Goal: Check status: Check status

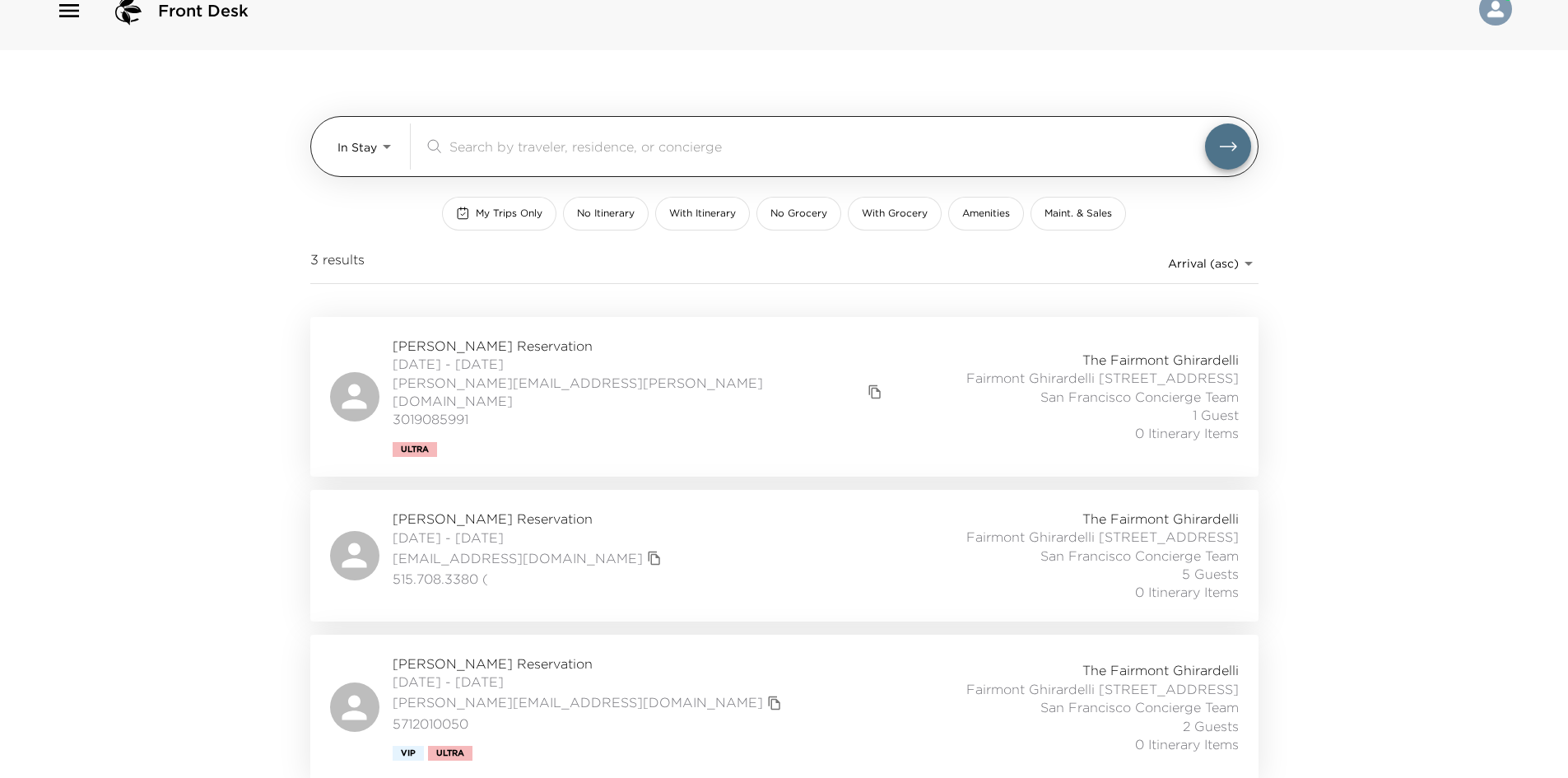
scroll to position [45, 0]
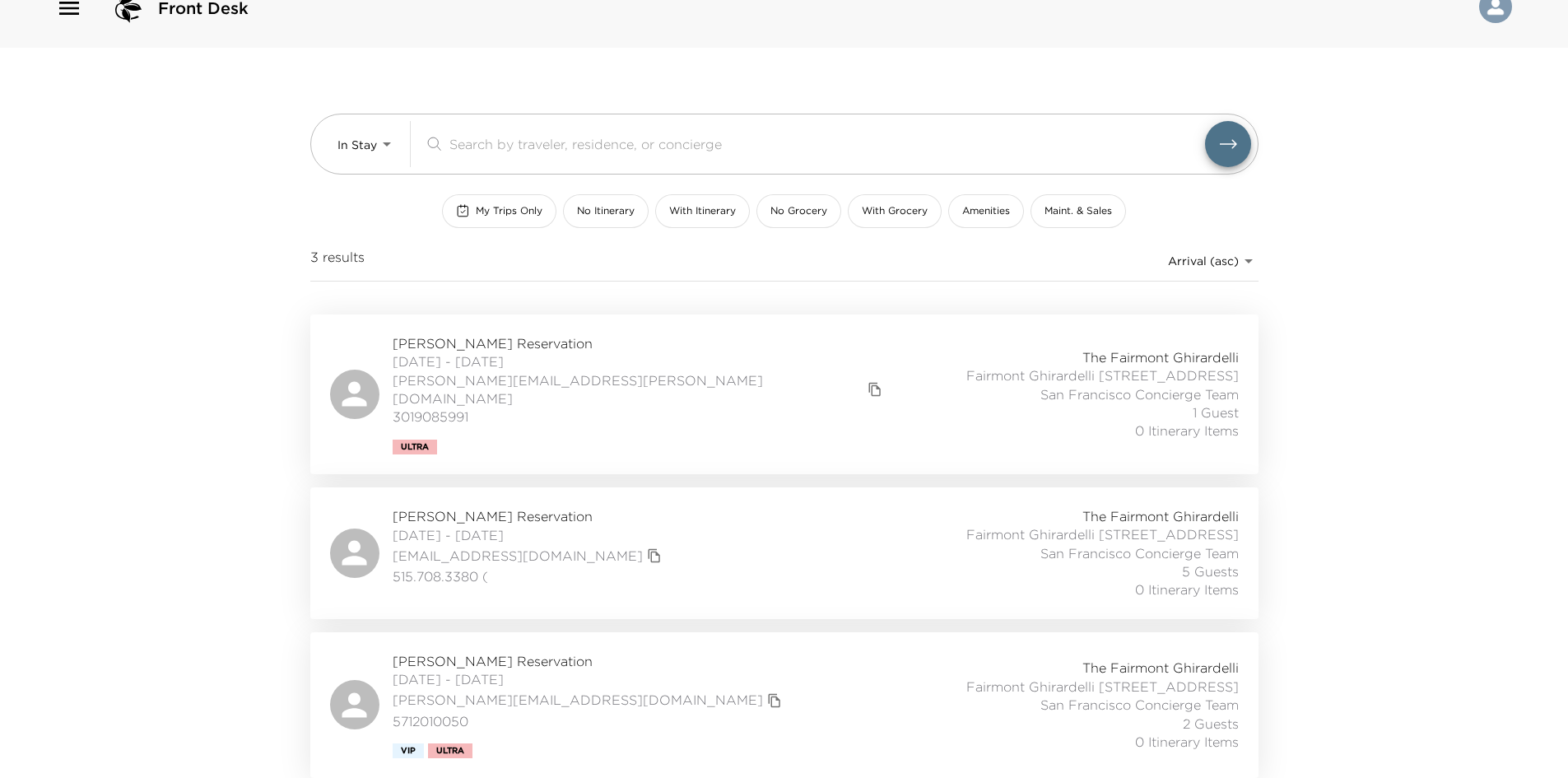
click at [637, 383] on div "[PERSON_NAME] Reservation [DATE] - [DATE] [PERSON_NAME][EMAIL_ADDRESS][PERSON_N…" at bounding box center [784, 394] width 909 height 120
click at [704, 528] on div "[PERSON_NAME] Reservation [DATE] - [DATE] [EMAIL_ADDRESS][DOMAIN_NAME] 515.708.…" at bounding box center [784, 552] width 909 height 92
click at [659, 683] on div "[PERSON_NAME] Reservation [DATE] - [DATE] [PERSON_NAME][EMAIL_ADDRESS][DOMAIN_N…" at bounding box center [784, 705] width 909 height 106
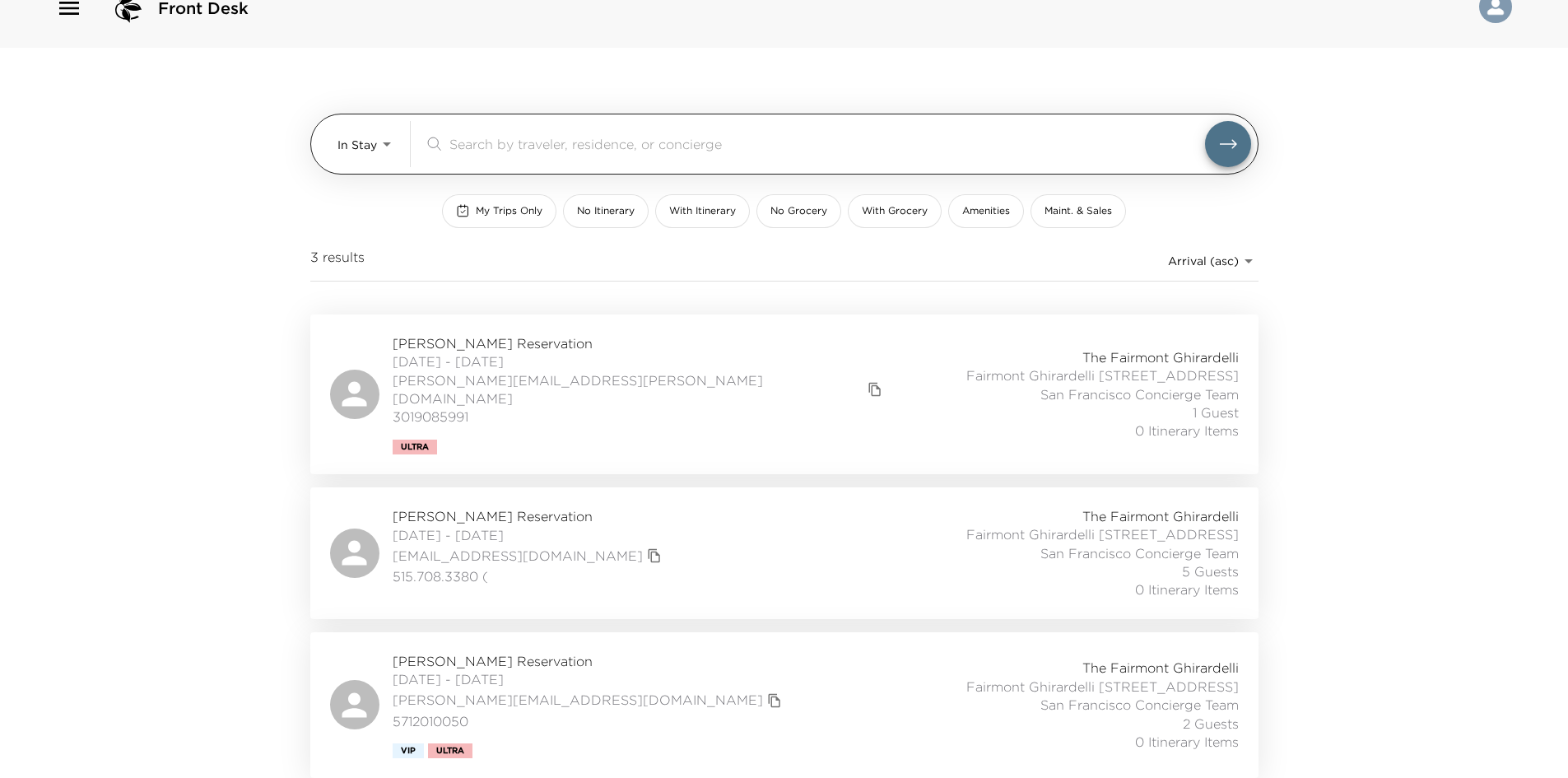
click at [331, 131] on div "In Stay In-Stay ​" at bounding box center [784, 145] width 948 height 61
drag, startPoint x: 351, startPoint y: 141, endPoint x: 357, endPoint y: 178, distance: 37.5
click at [352, 141] on body "Front Desk In Stay In-Stay ​ My Trips Only No Itinerary With Itinerary No Groce…" at bounding box center [784, 357] width 1568 height 778
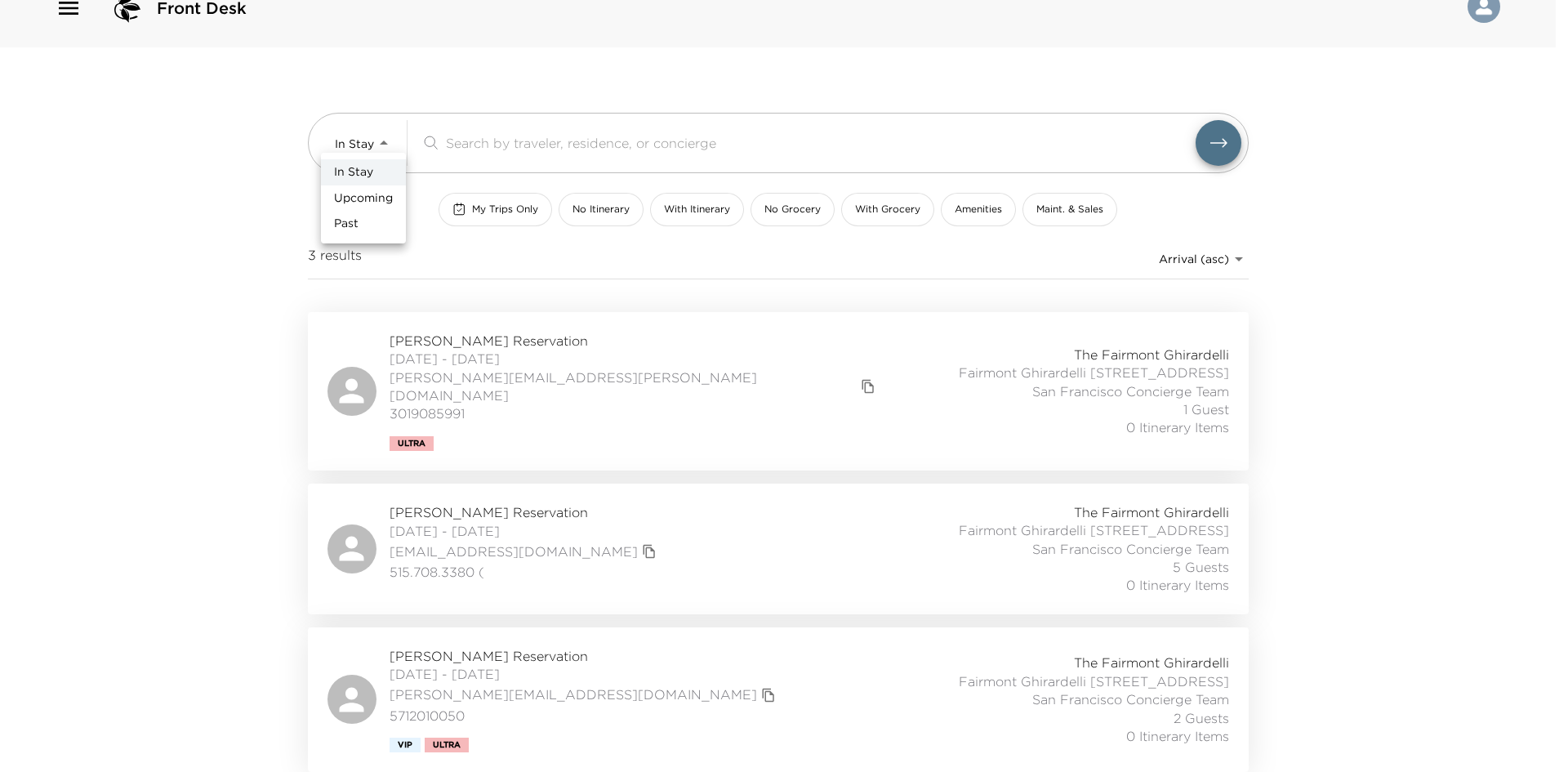
click at [353, 187] on li "Upcoming" at bounding box center [363, 198] width 84 height 27
type input "Upcoming"
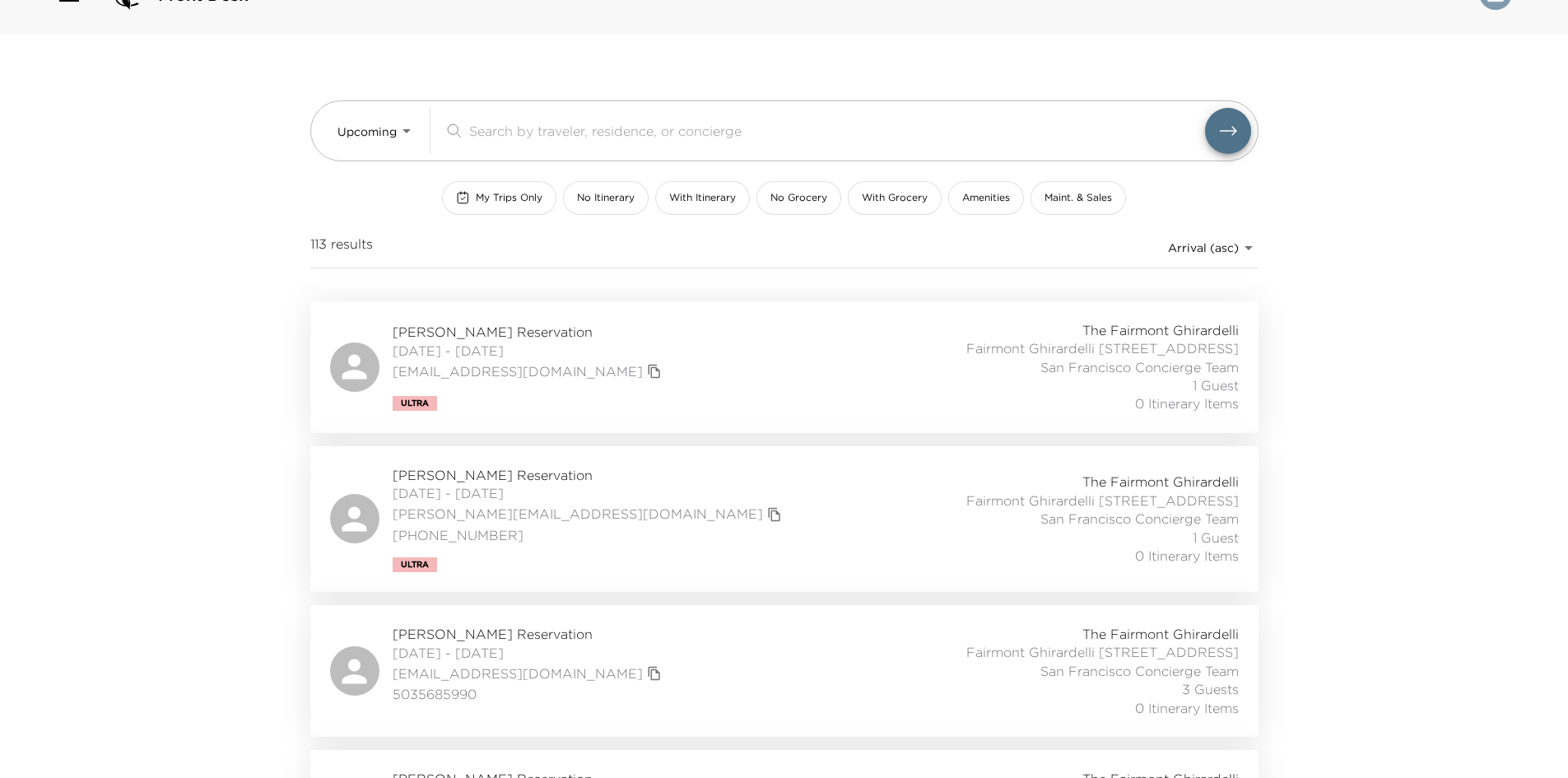
click at [214, 181] on div "Front Desk Upcoming Upcoming ​ My Trips Only No Itinerary With Itinerary No Gro…" at bounding box center [784, 344] width 1568 height 778
click at [716, 383] on div "[PERSON_NAME] Reservation [DATE] - [DATE] [EMAIL_ADDRESS][DOMAIN_NAME] Ultra Th…" at bounding box center [784, 366] width 909 height 92
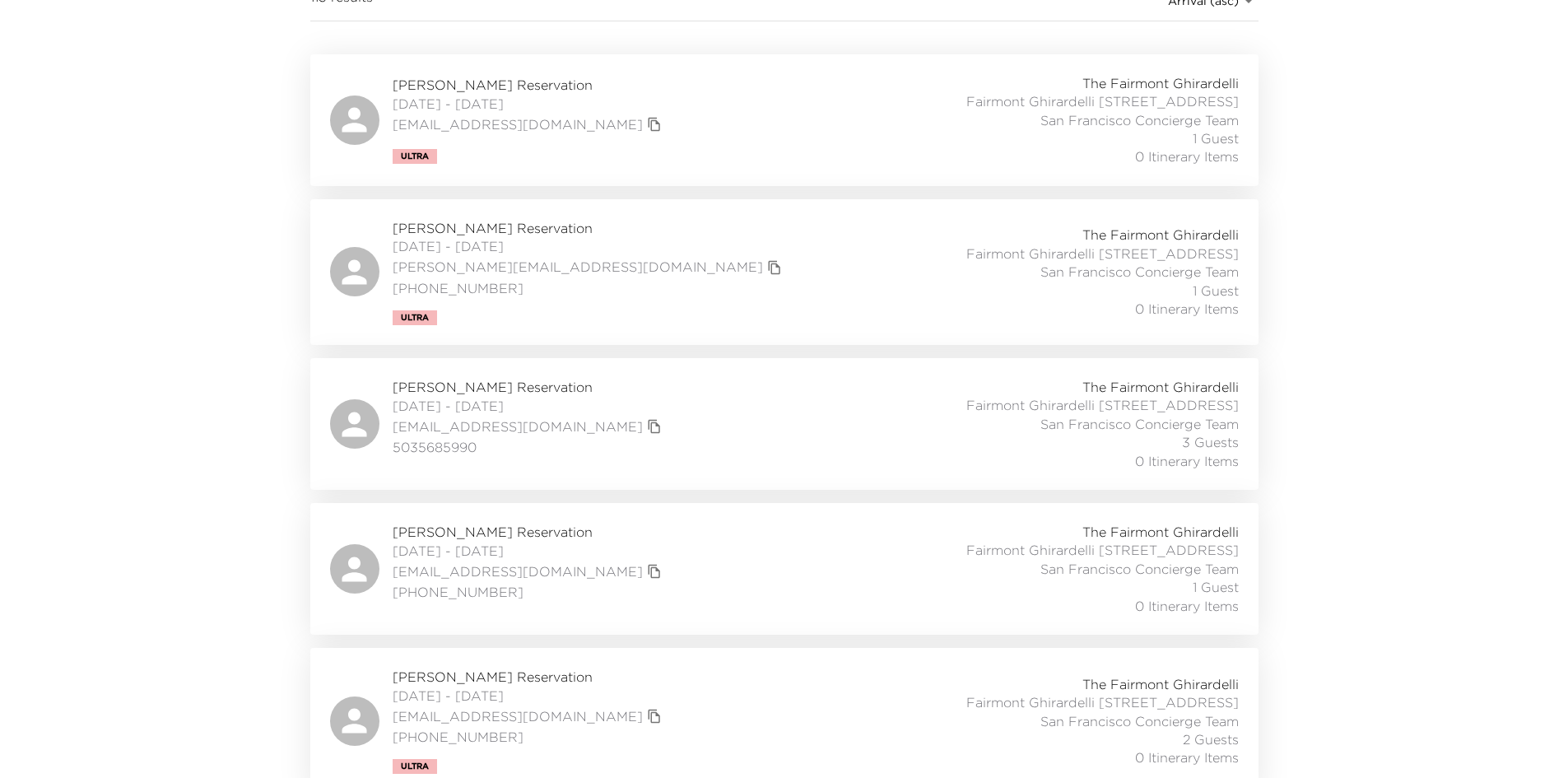
click at [608, 282] on div "[PERSON_NAME] Reservation [DATE] - [DATE] [PERSON_NAME][EMAIL_ADDRESS][DOMAIN_N…" at bounding box center [784, 271] width 909 height 106
click at [664, 452] on div "[PERSON_NAME] Reservation [DATE] - [DATE] [EMAIL_ADDRESS][DOMAIN_NAME] 50356859…" at bounding box center [784, 424] width 909 height 92
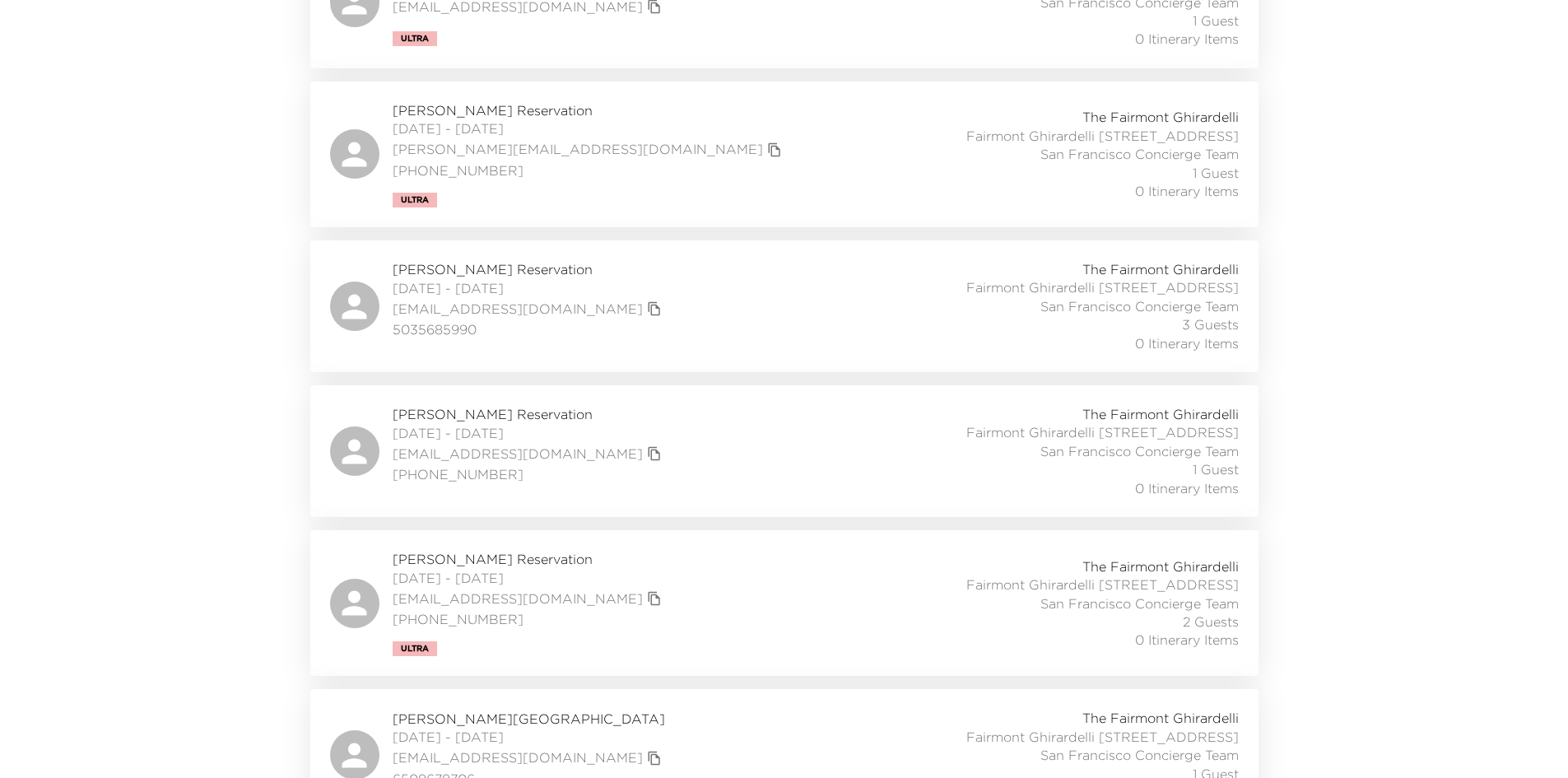
scroll to position [412, 0]
click at [628, 488] on div "[PERSON_NAME] Reservation [DATE] - [DATE] [EMAIL_ADDRESS][DOMAIN_NAME] [PHONE_N…" at bounding box center [784, 448] width 909 height 92
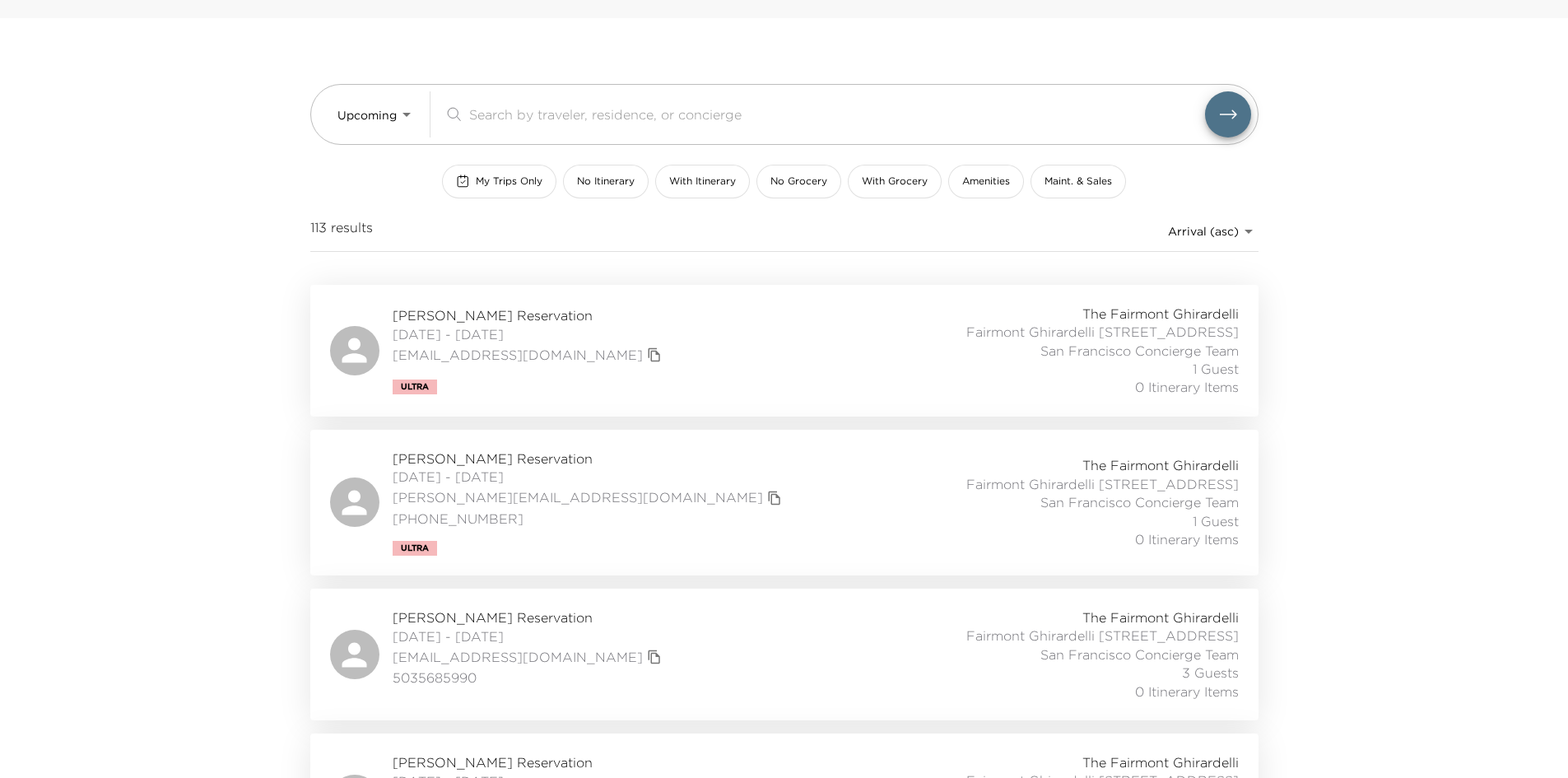
scroll to position [0, 0]
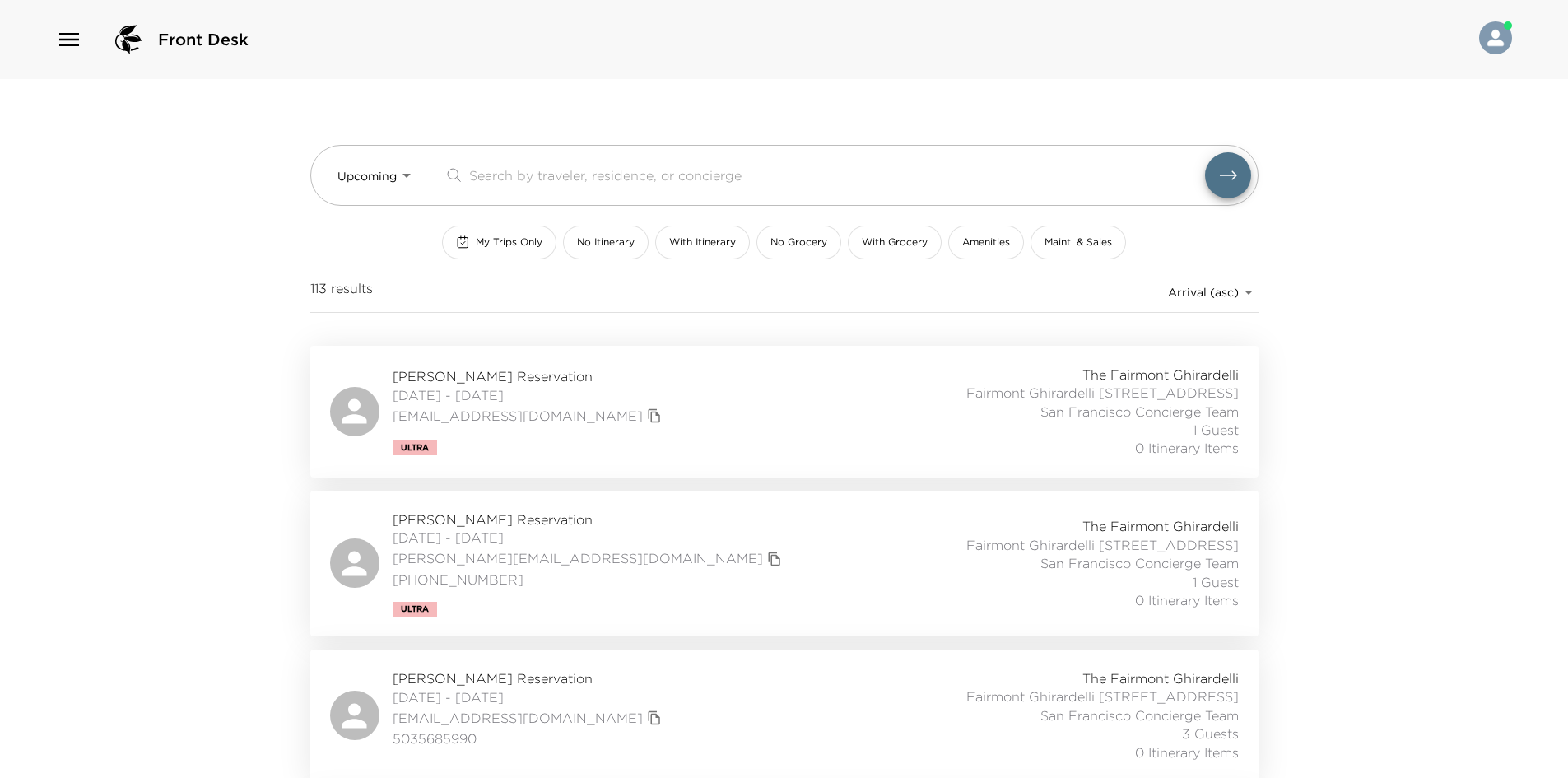
drag, startPoint x: 208, startPoint y: 203, endPoint x: 399, endPoint y: 15, distance: 268.0
click at [199, 203] on div "Front Desk Upcoming Upcoming ​ My Trips Only No Itinerary With Itinerary No Gro…" at bounding box center [784, 389] width 1568 height 778
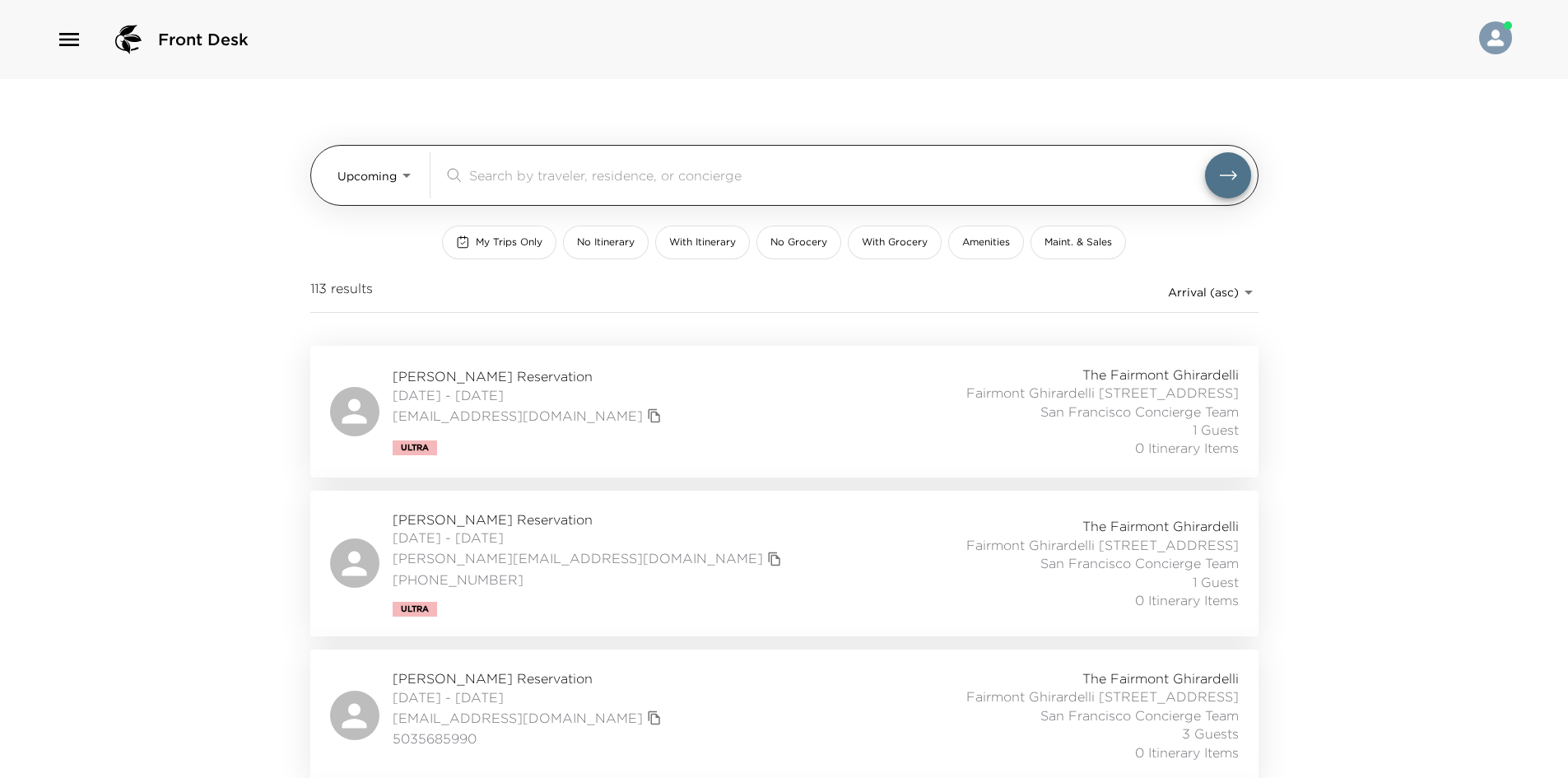
click at [350, 166] on body "Front Desk Upcoming Upcoming ​ My Trips Only No Itinerary With Itinerary No Gro…" at bounding box center [784, 389] width 1568 height 778
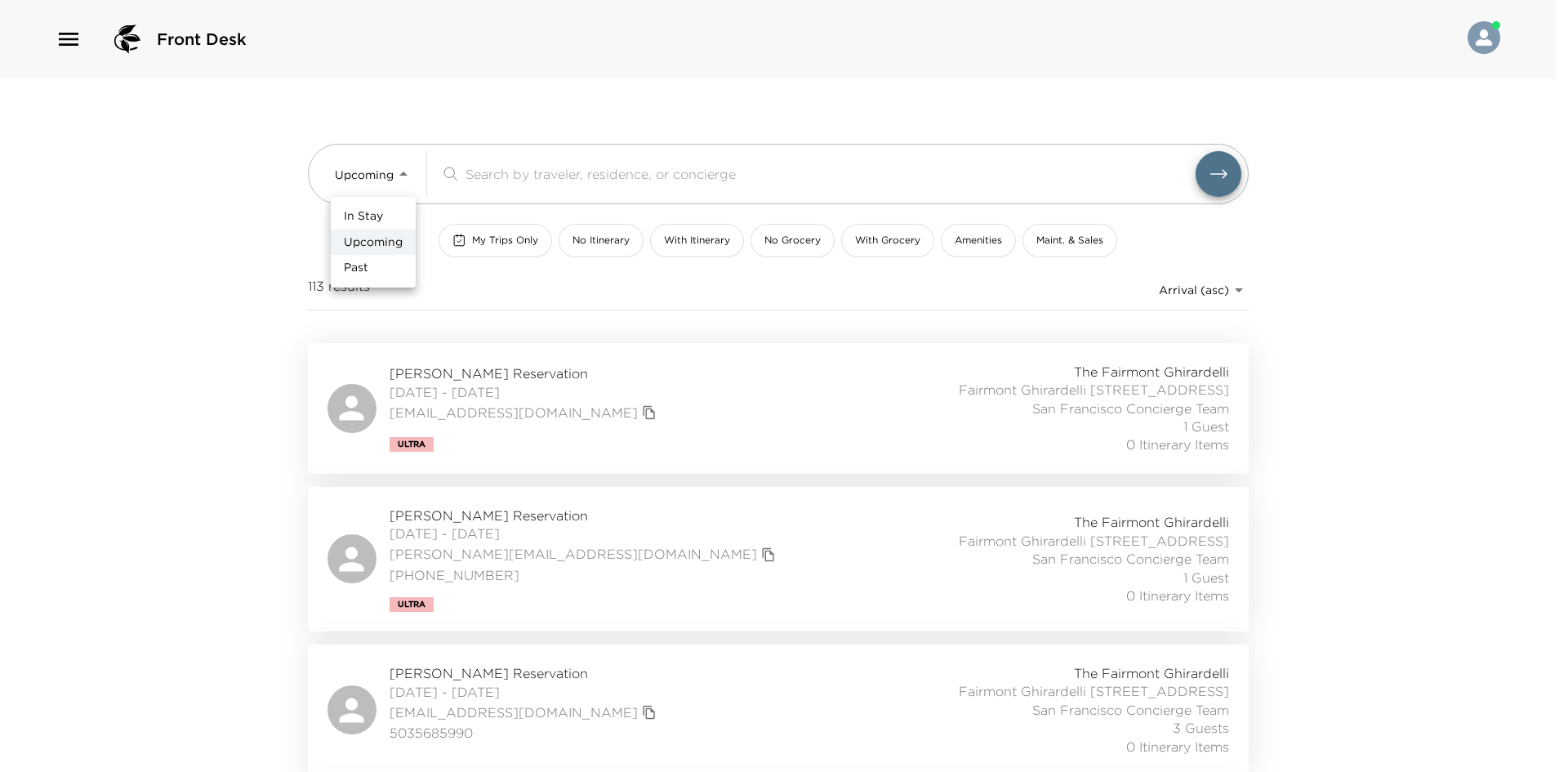
click at [211, 209] on div at bounding box center [784, 386] width 1568 height 772
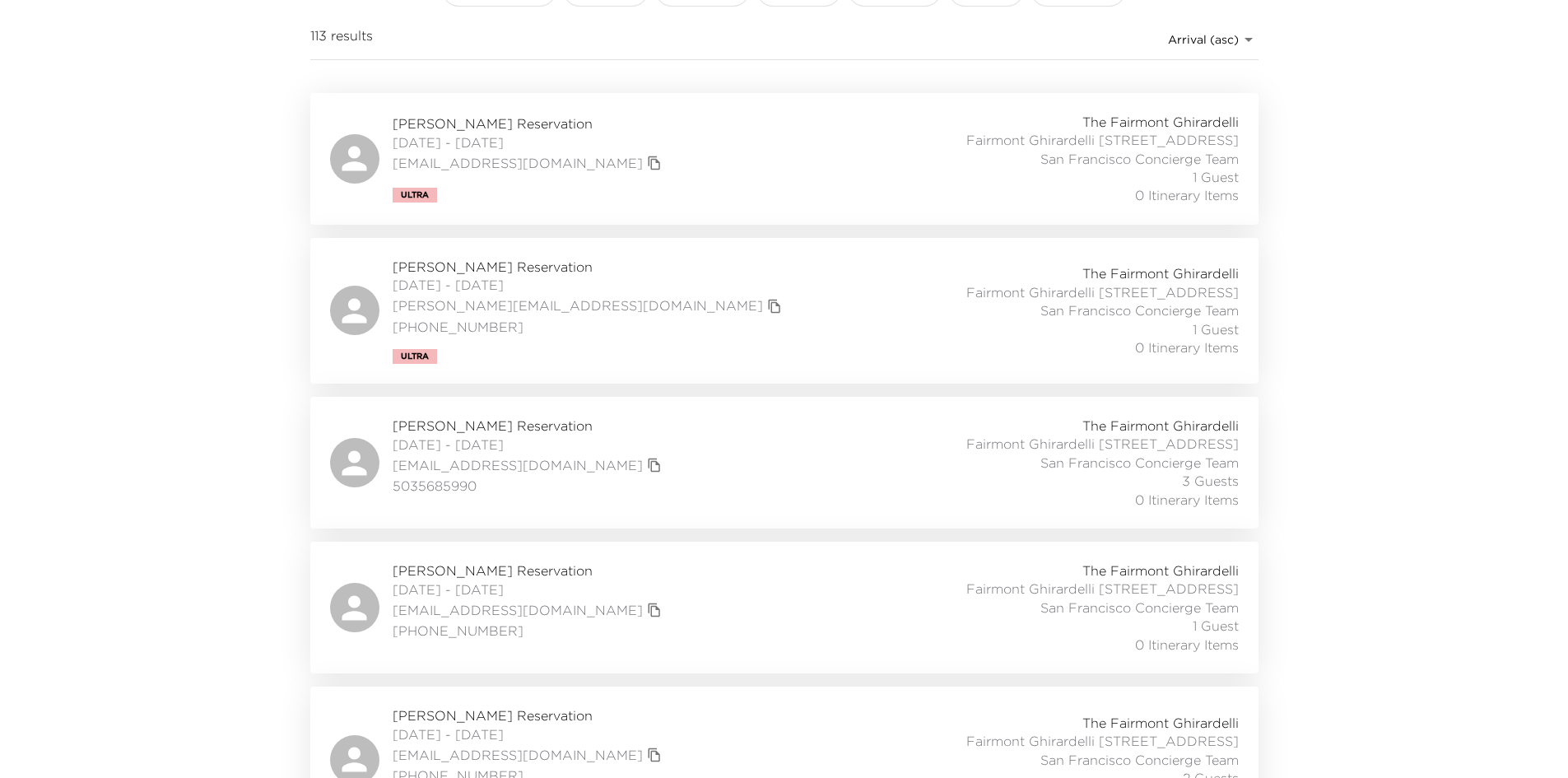
scroll to position [82, 0]
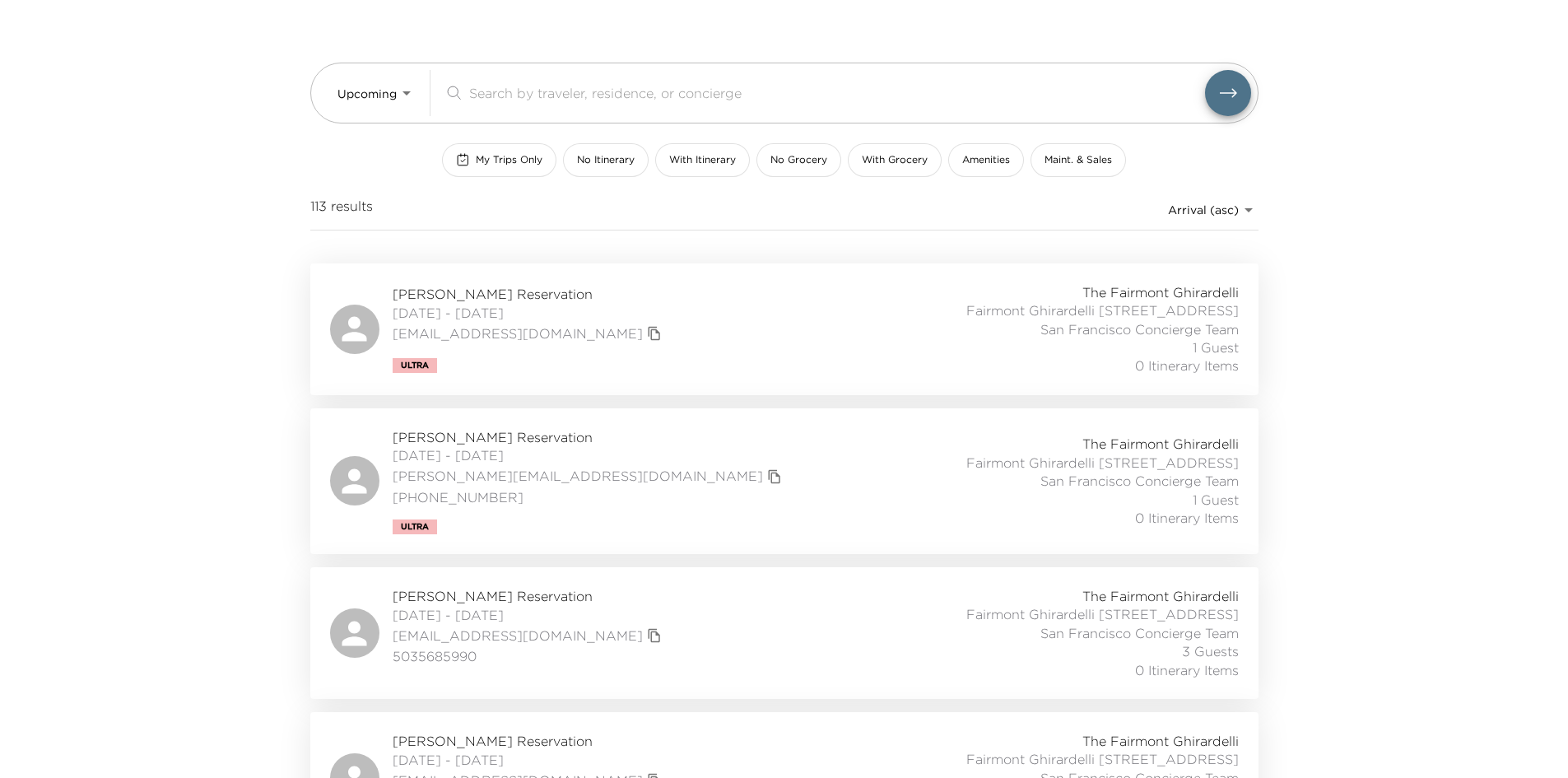
drag, startPoint x: 178, startPoint y: 211, endPoint x: 81, endPoint y: 187, distance: 99.9
click at [81, 187] on div "Front Desk Upcoming Upcoming ​ My Trips Only No Itinerary With Itinerary No Gro…" at bounding box center [784, 307] width 1568 height 778
drag, startPoint x: 167, startPoint y: 384, endPoint x: 95, endPoint y: 271, distance: 134.0
click at [95, 271] on div "Front Desk Upcoming Upcoming ​ My Trips Only No Itinerary With Itinerary No Gro…" at bounding box center [784, 307] width 1568 height 778
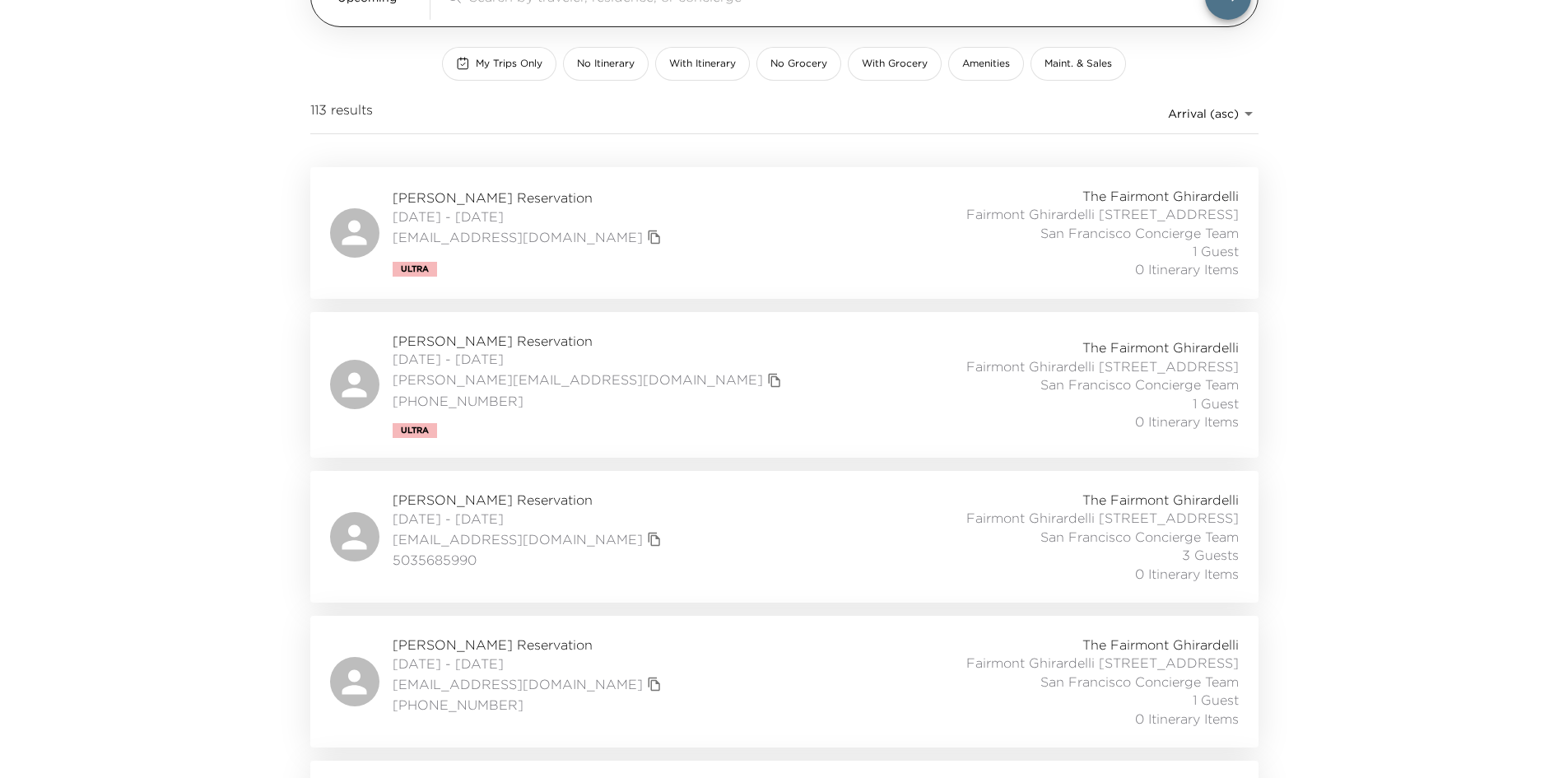
scroll to position [330, 0]
